Goal: Task Accomplishment & Management: Use online tool/utility

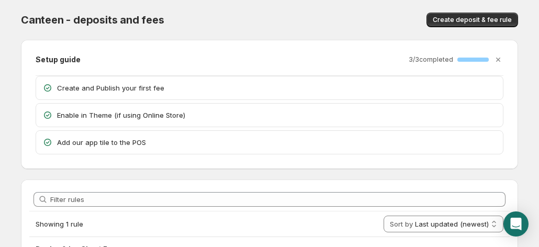
scroll to position [76, 0]
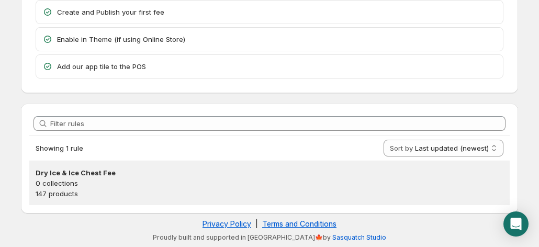
click at [265, 175] on h3 "Dry Ice & Ice Chest Fee" at bounding box center [270, 173] width 468 height 10
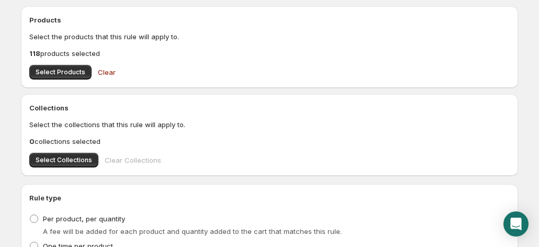
scroll to position [358, 0]
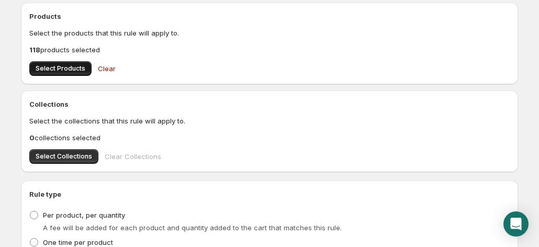
click at [59, 70] on span "Select Products" at bounding box center [61, 68] width 50 height 8
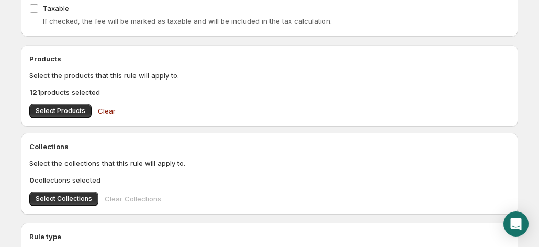
scroll to position [356, 0]
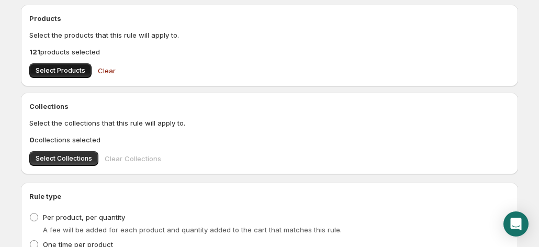
click at [60, 74] on span "Select Products" at bounding box center [61, 70] width 50 height 8
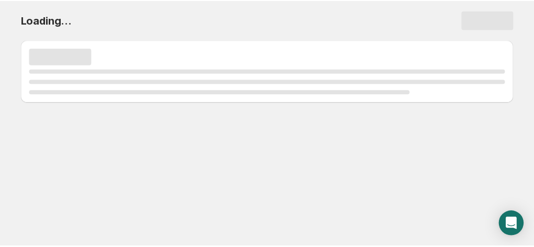
scroll to position [0, 0]
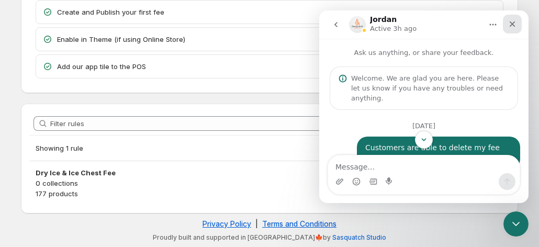
click at [518, 21] on div "Close" at bounding box center [512, 24] width 19 height 19
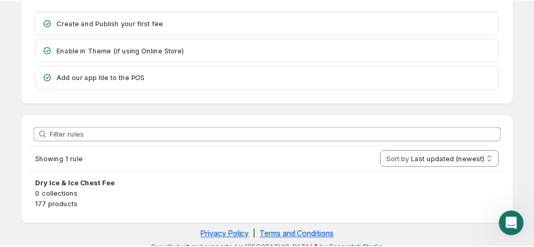
scroll to position [76, 0]
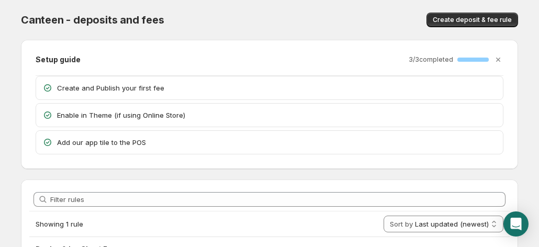
scroll to position [76, 0]
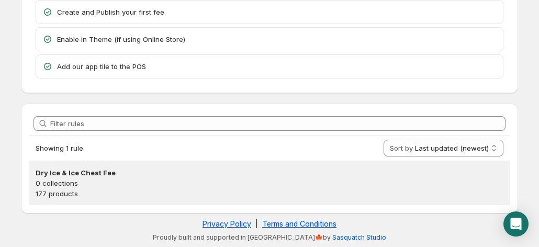
click at [299, 188] on p "177 products" at bounding box center [270, 193] width 468 height 10
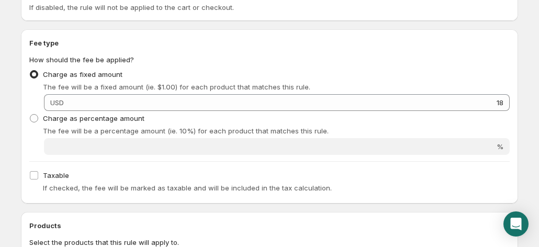
scroll to position [148, 0]
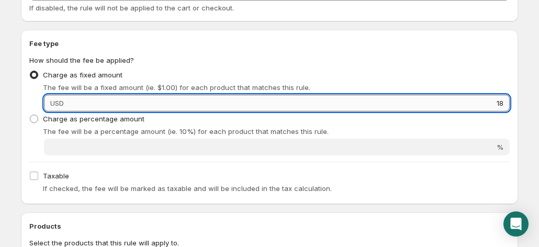
click at [449, 108] on input "18" at bounding box center [288, 103] width 443 height 17
click at [507, 105] on input "18" at bounding box center [288, 103] width 443 height 17
click at [455, 128] on p "The fee will be a percentage amount (ie. 10%) for each product that matches thi…" at bounding box center [276, 131] width 467 height 10
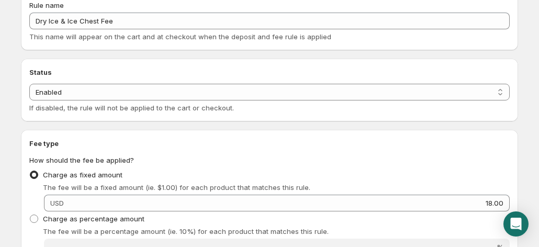
scroll to position [13, 0]
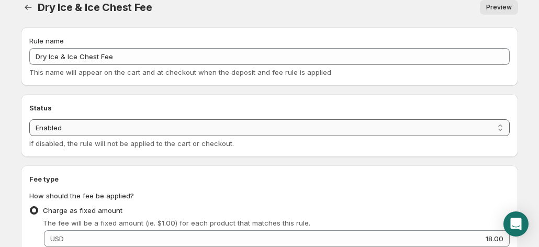
click at [109, 131] on select "Enabled Disabled" at bounding box center [269, 127] width 481 height 17
click at [29, 119] on select "Enabled Disabled" at bounding box center [269, 127] width 481 height 17
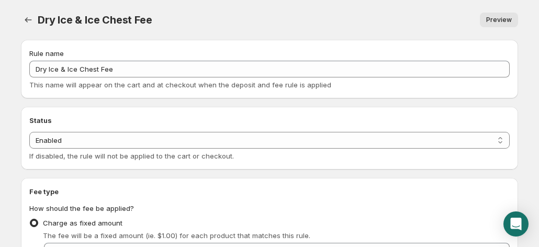
type input "18"
click at [507, 19] on span "Preview" at bounding box center [499, 20] width 26 height 8
